Goal: Navigation & Orientation: Find specific page/section

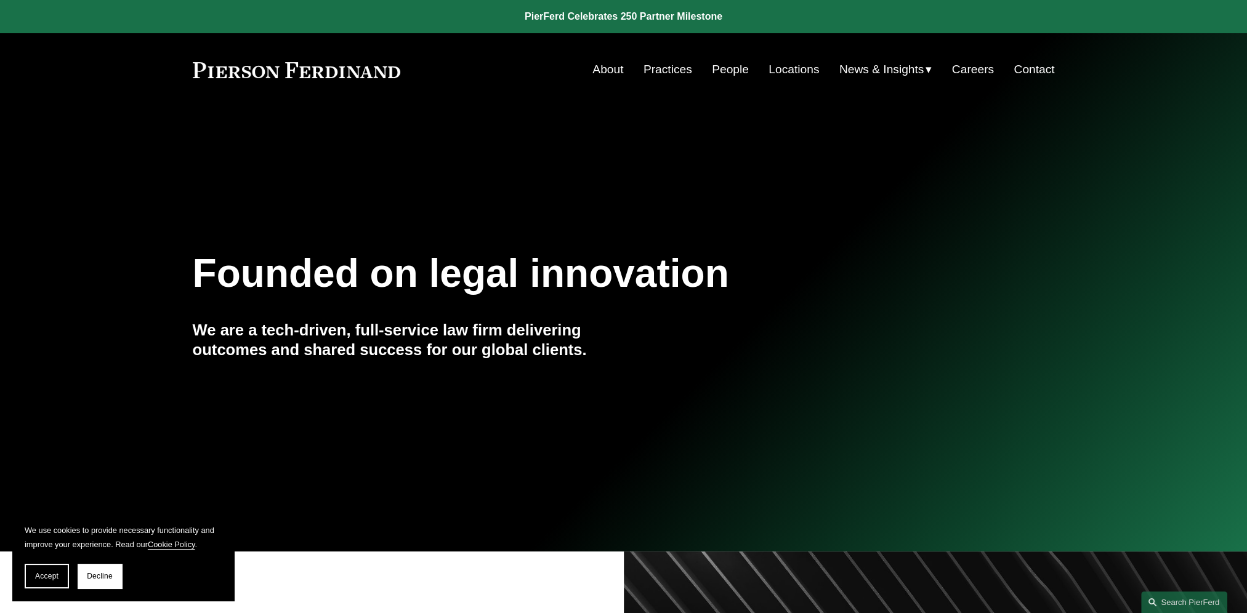
click at [593, 72] on link "About" at bounding box center [607, 69] width 31 height 23
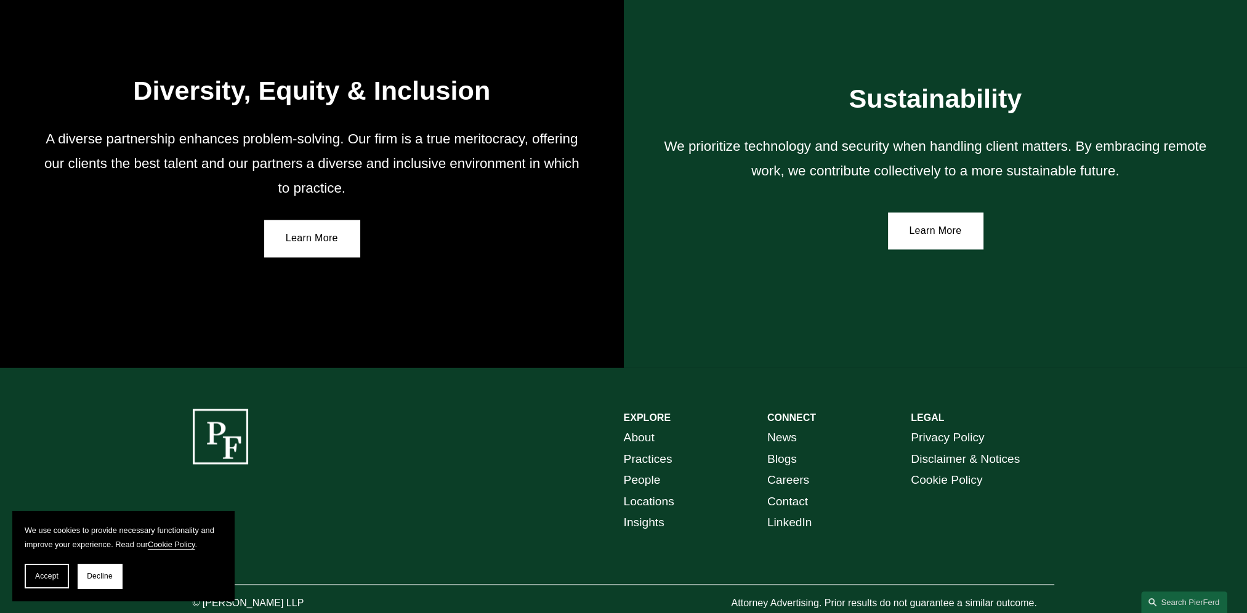
scroll to position [2262, 0]
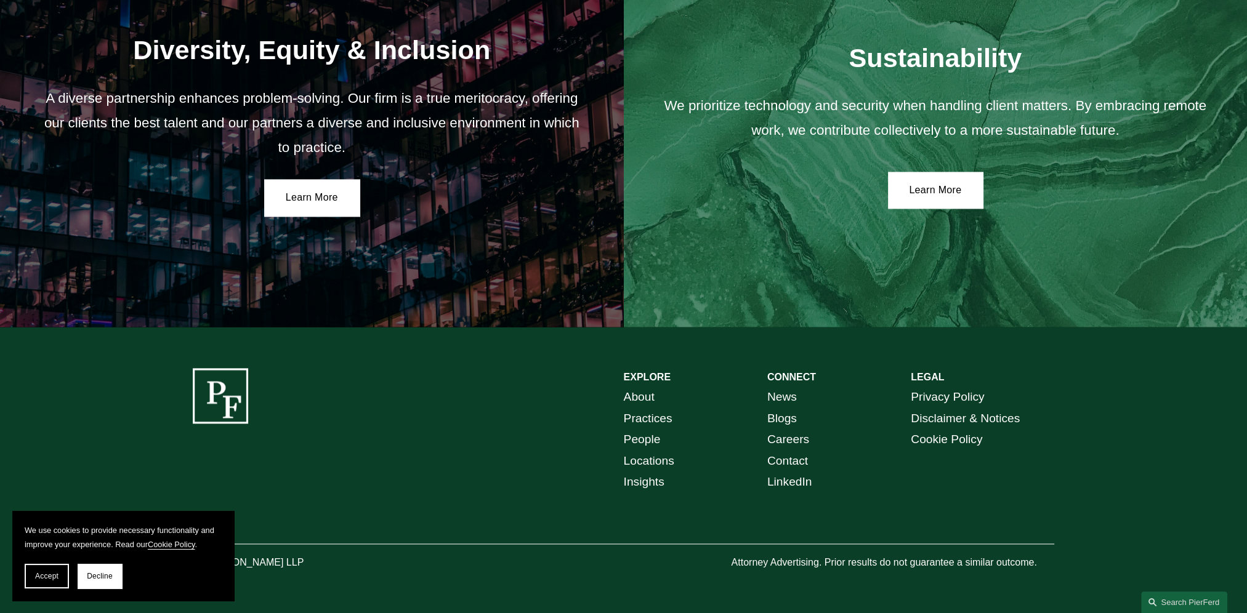
click at [650, 443] on link "People" at bounding box center [642, 440] width 37 height 22
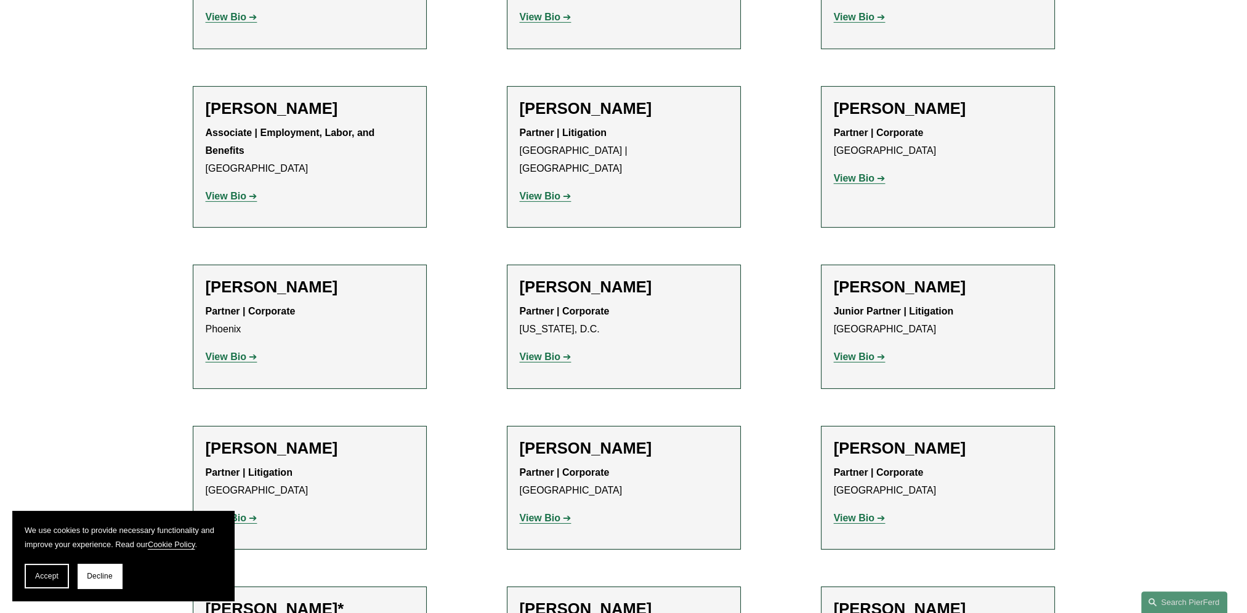
scroll to position [5479, 0]
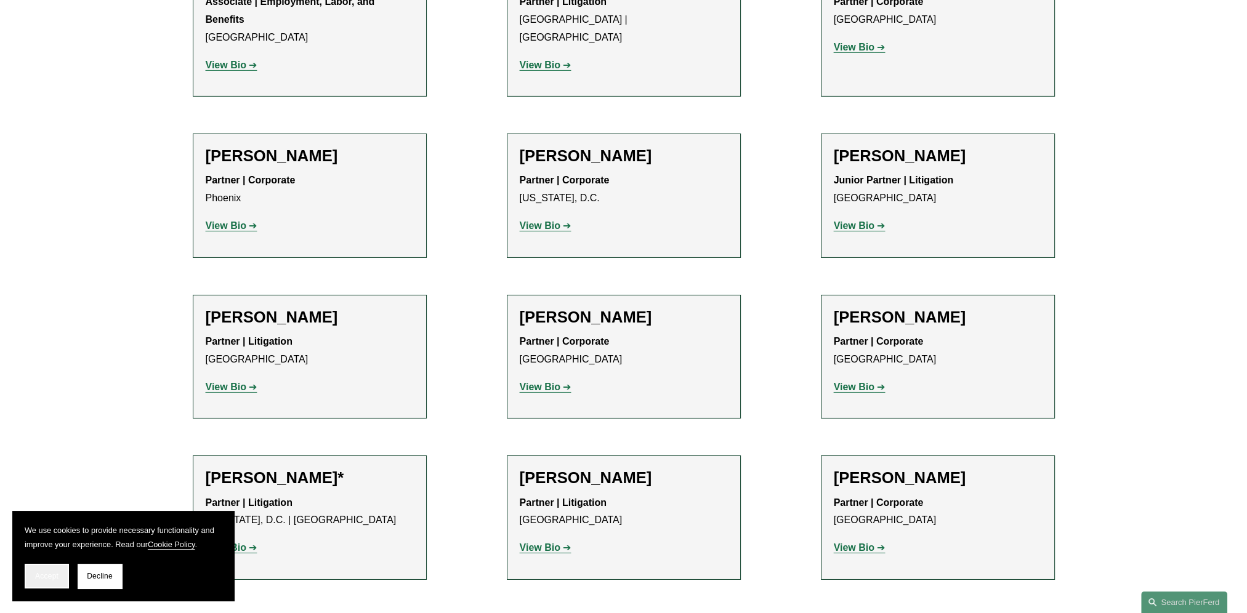
click at [58, 580] on button "Accept" at bounding box center [47, 576] width 44 height 25
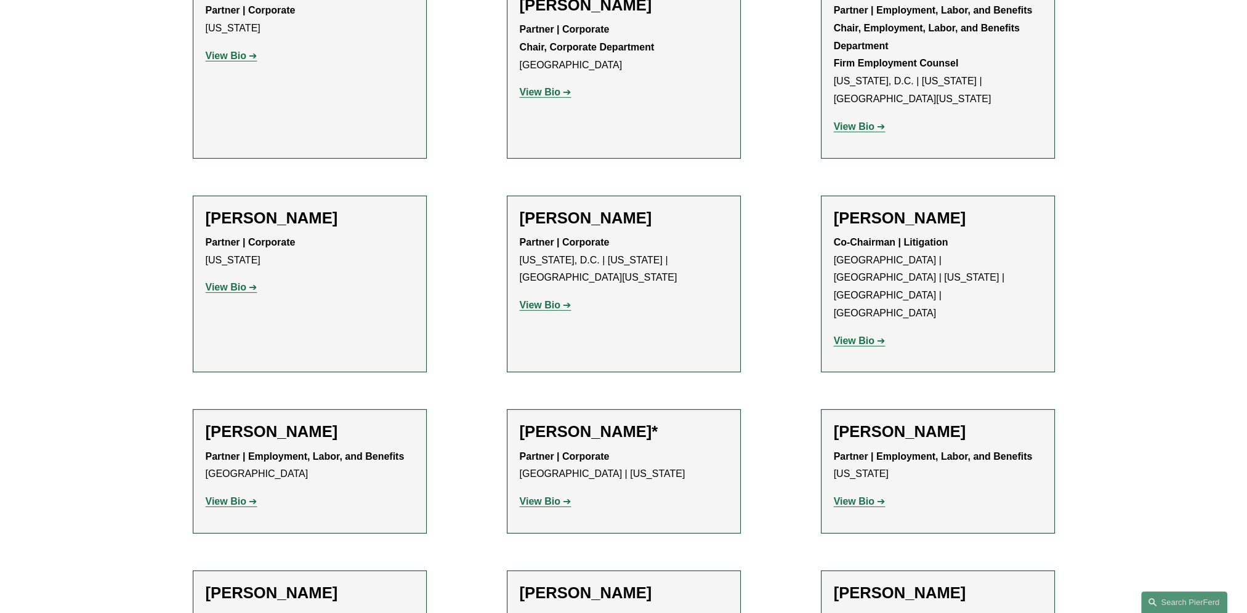
scroll to position [0, 0]
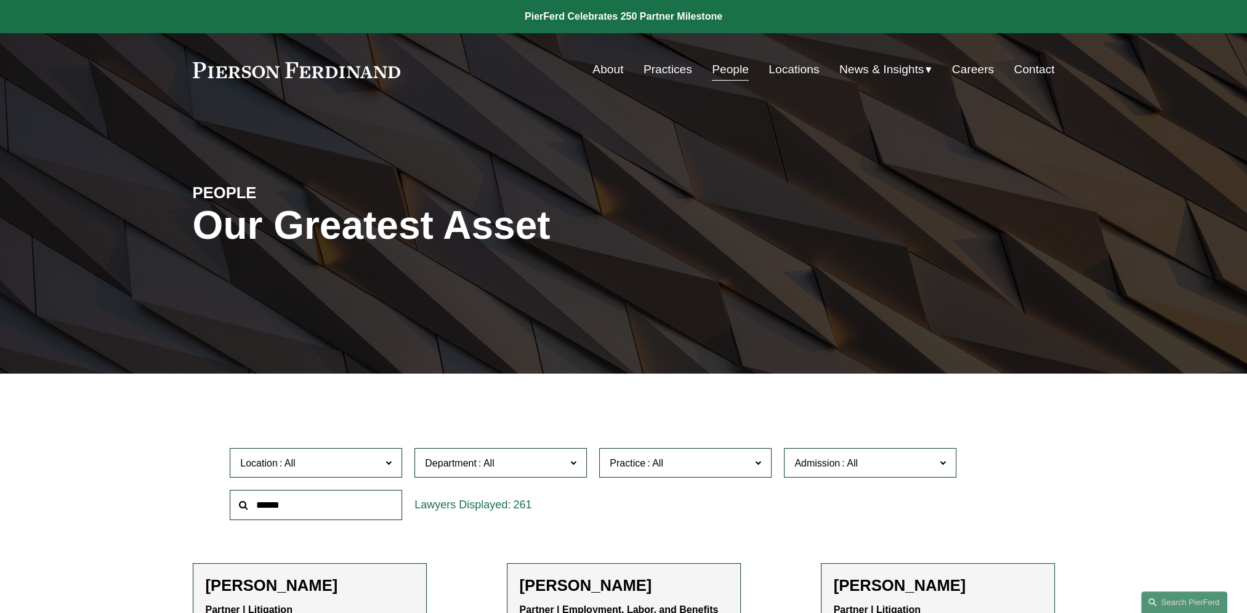
click at [610, 71] on link "About" at bounding box center [607, 69] width 31 height 23
